Goal: Transaction & Acquisition: Book appointment/travel/reservation

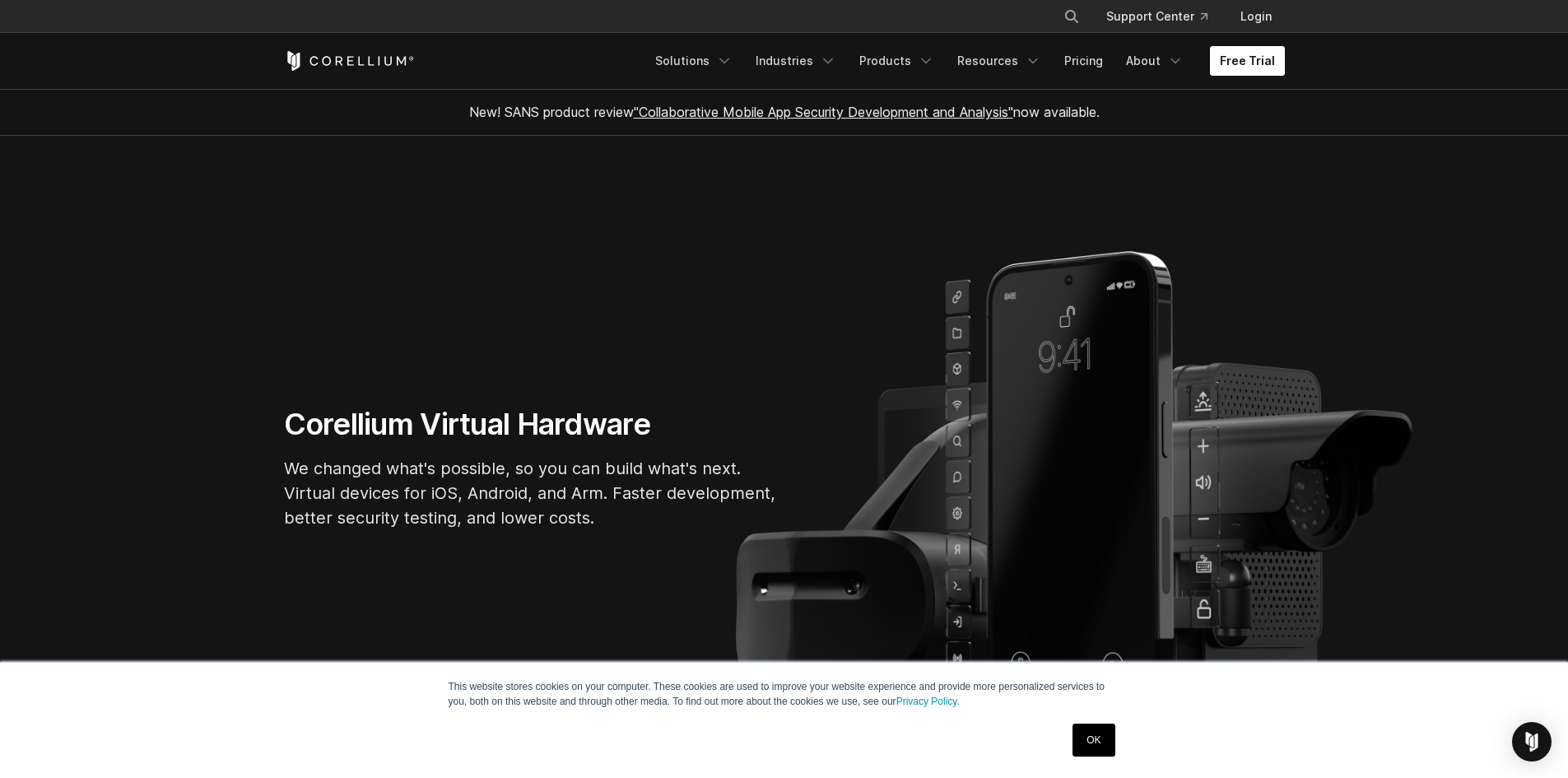
click at [1258, 63] on link "Free Trial" at bounding box center [1247, 60] width 75 height 30
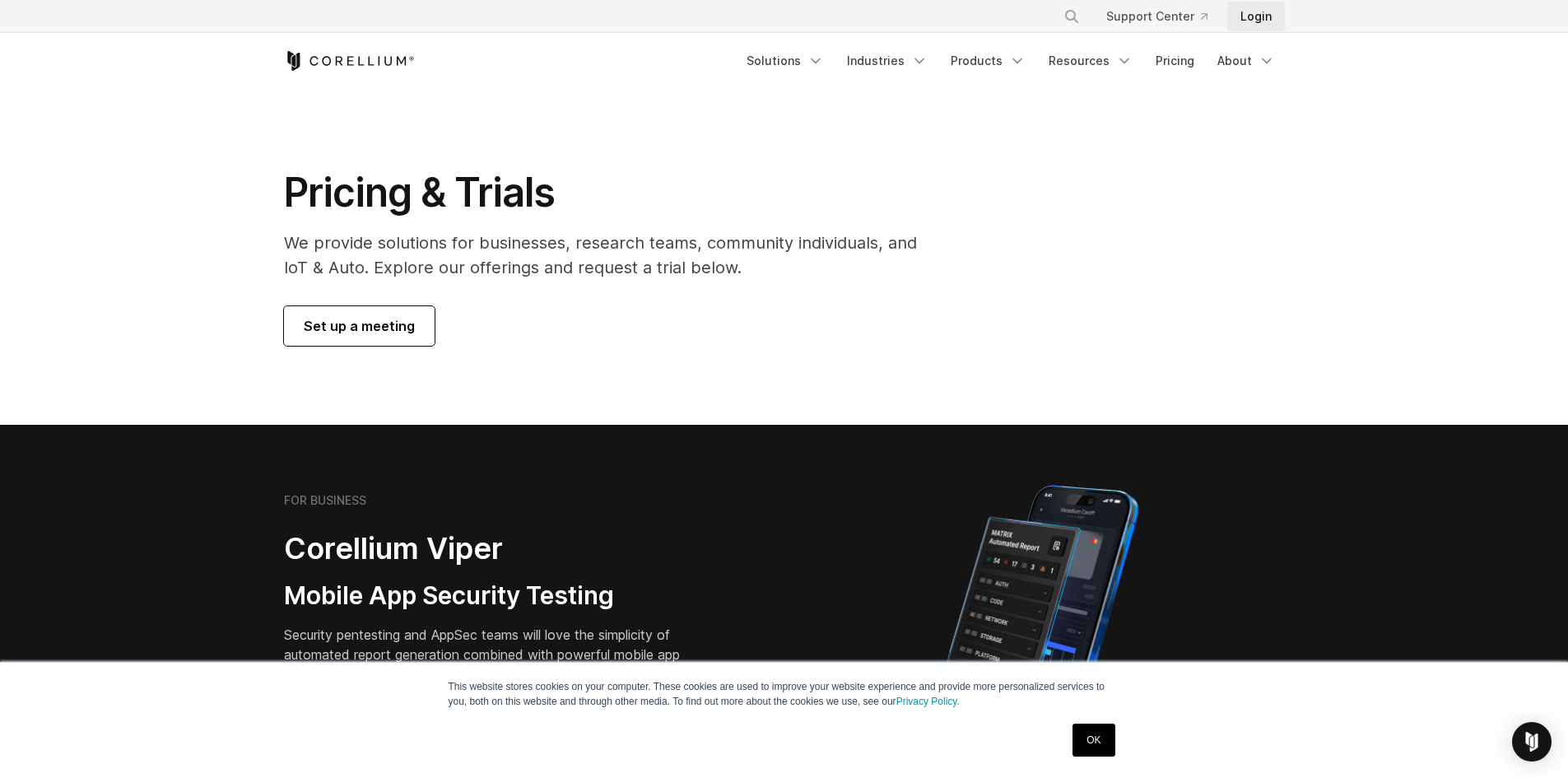
click at [1254, 11] on link "Login" at bounding box center [1256, 16] width 58 height 30
click at [1264, 25] on link "Login" at bounding box center [1256, 16] width 58 height 30
click at [1103, 69] on link "Resources" at bounding box center [1090, 60] width 103 height 30
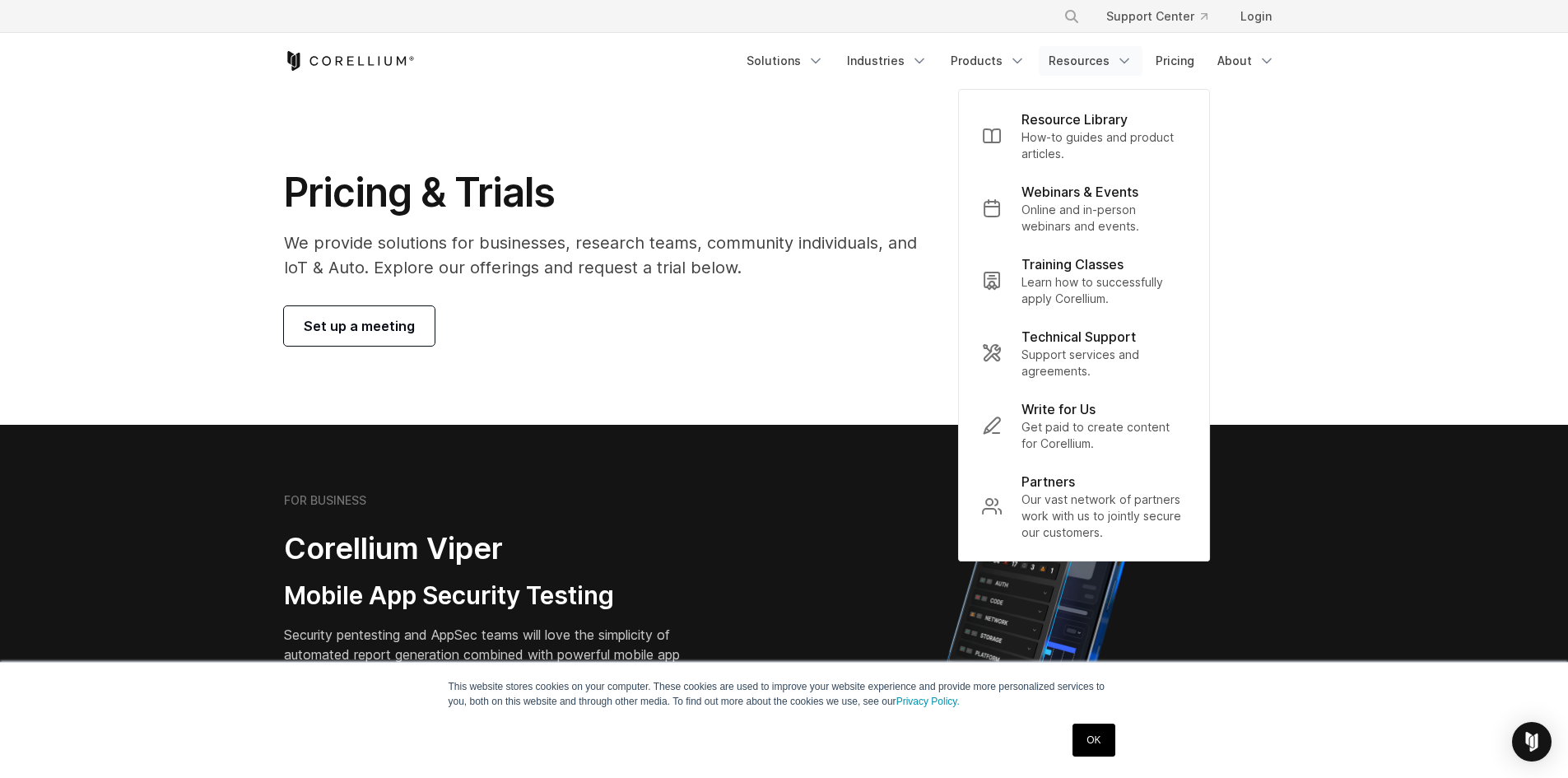
click at [1103, 69] on link "Resources" at bounding box center [1090, 60] width 103 height 30
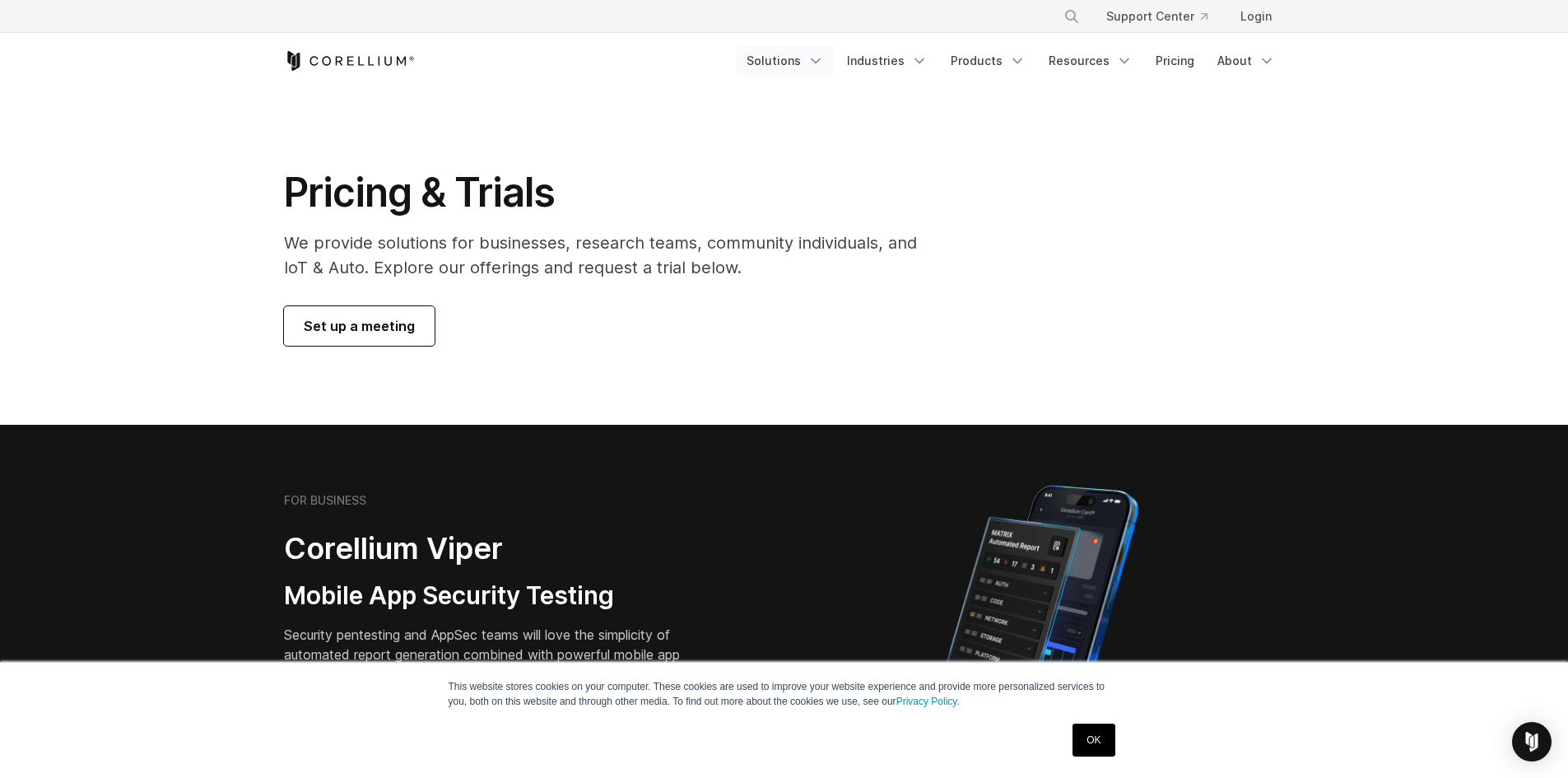
click at [801, 61] on link "Solutions" at bounding box center [785, 60] width 97 height 30
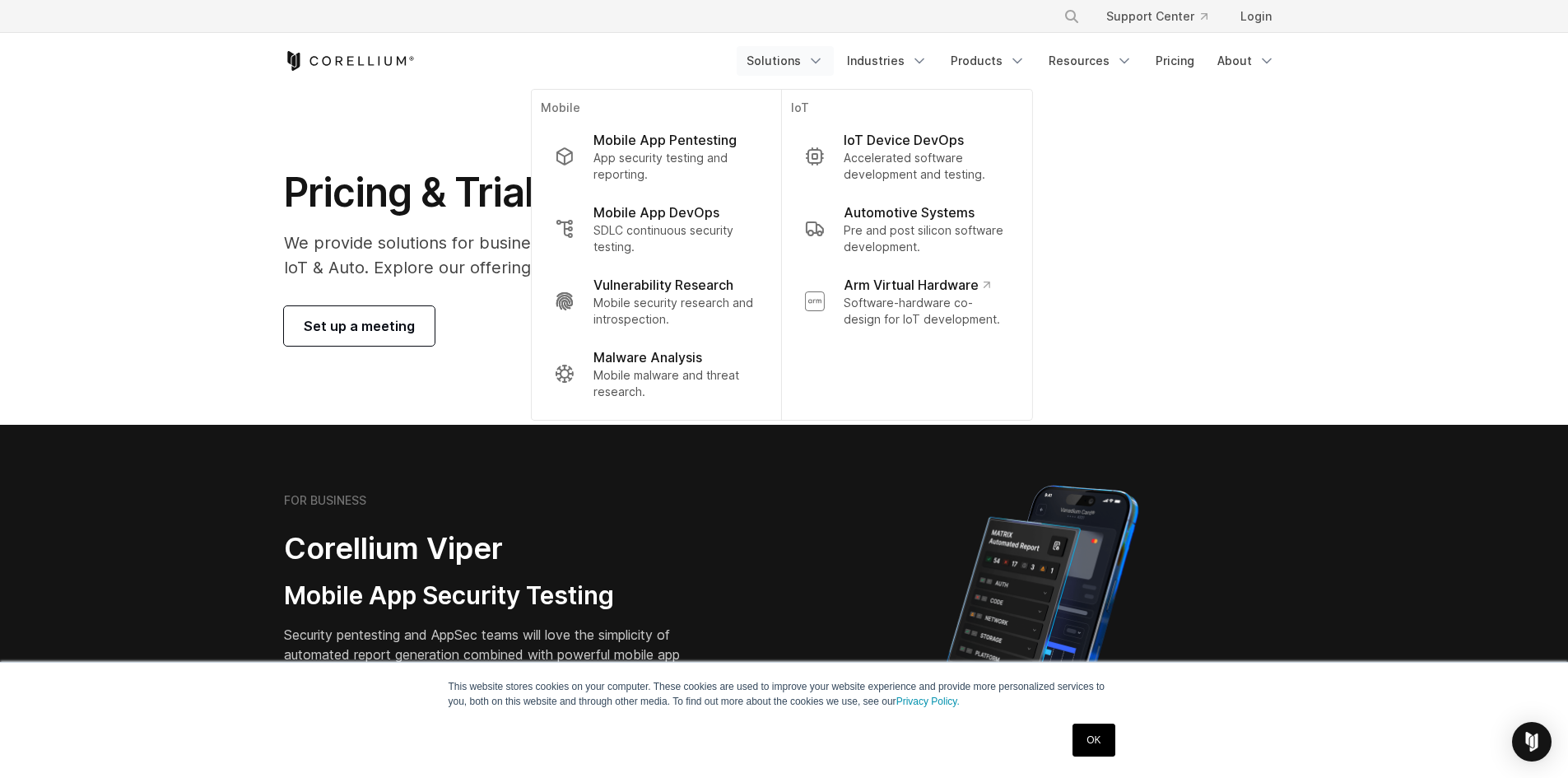
click at [801, 61] on link "Solutions" at bounding box center [785, 60] width 97 height 30
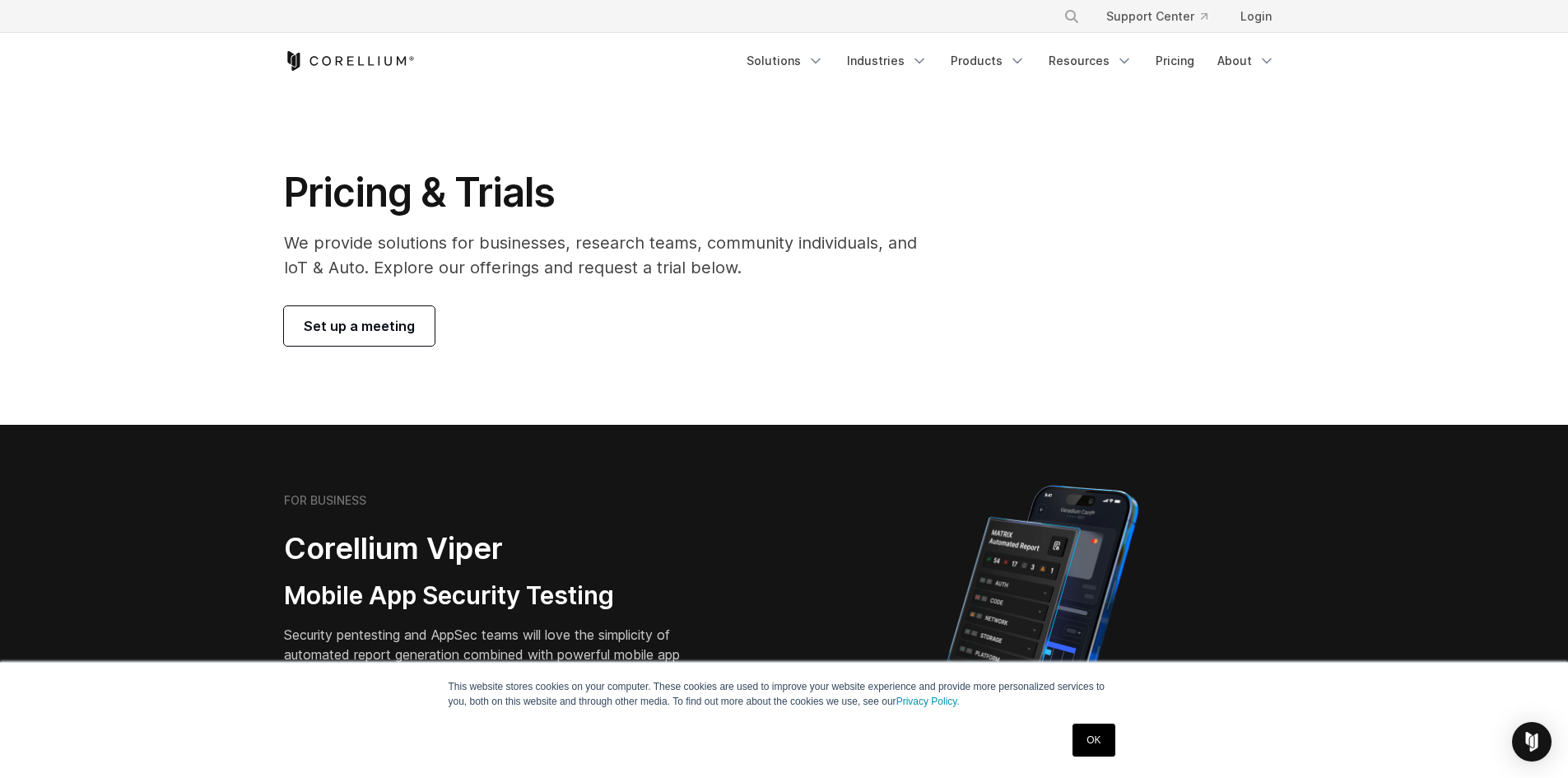
click at [389, 320] on span "Set up a meeting" at bounding box center [359, 325] width 111 height 19
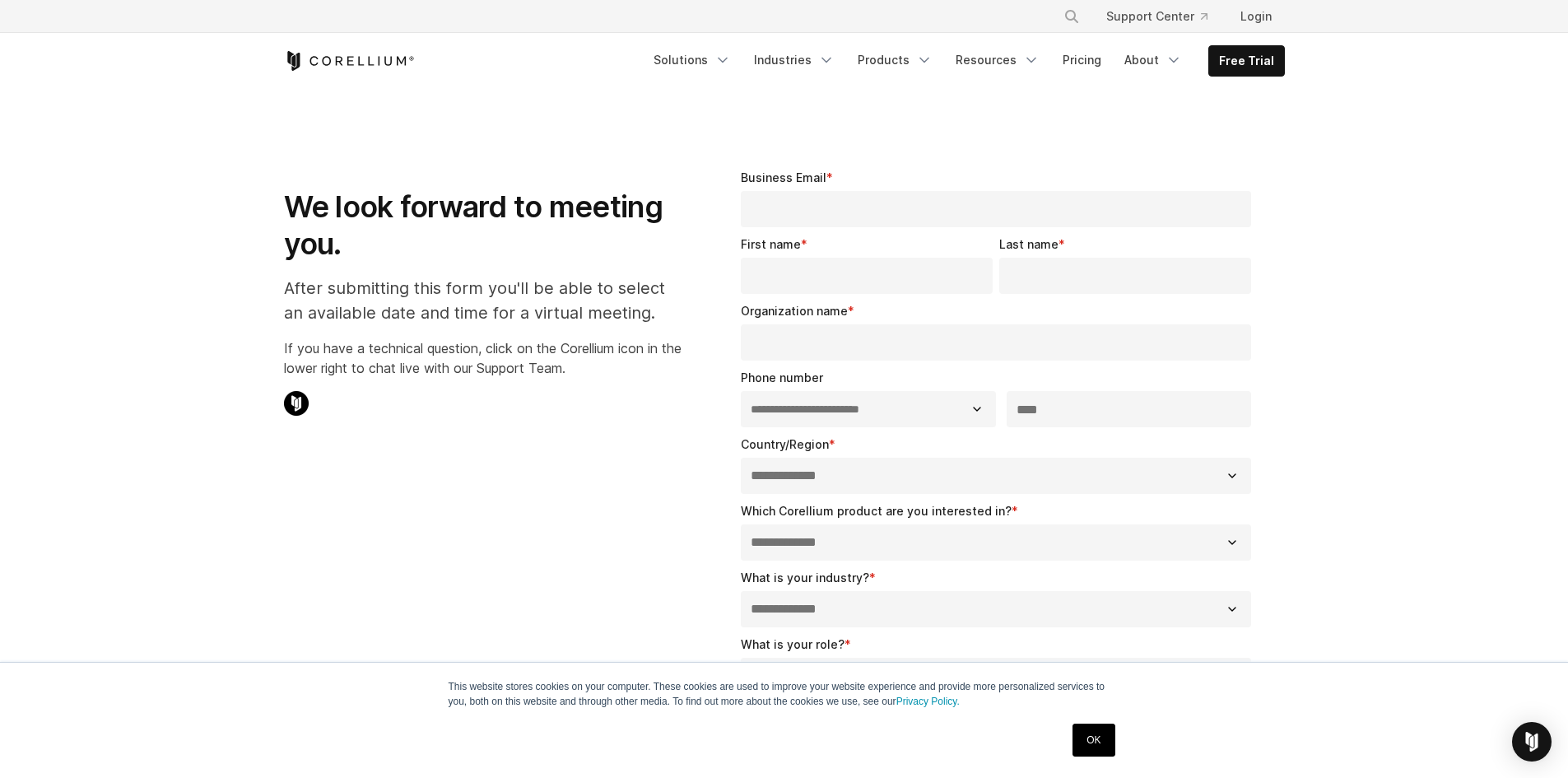
select select "**"
click at [1276, 19] on link "Login" at bounding box center [1256, 16] width 58 height 30
click at [362, 58] on icon "Corellium Home" at bounding box center [349, 60] width 131 height 19
